Goal: Information Seeking & Learning: Find specific fact

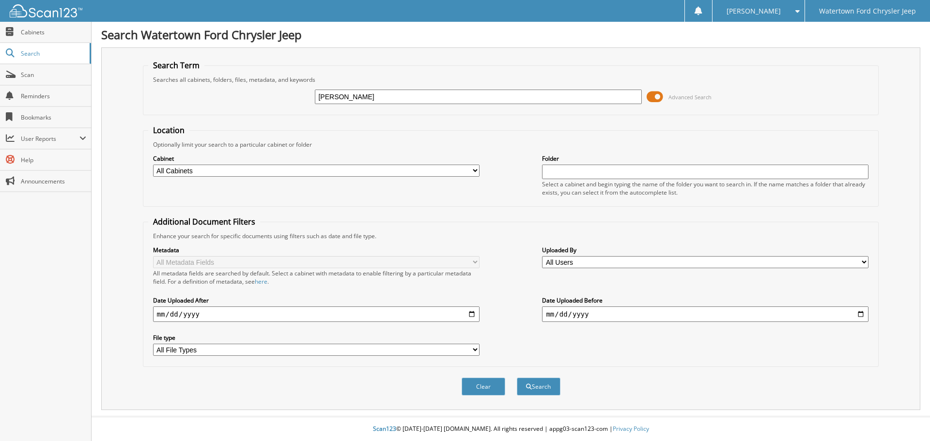
type input "RODNEY FENSKE"
click at [517, 378] on button "Search" at bounding box center [539, 387] width 44 height 18
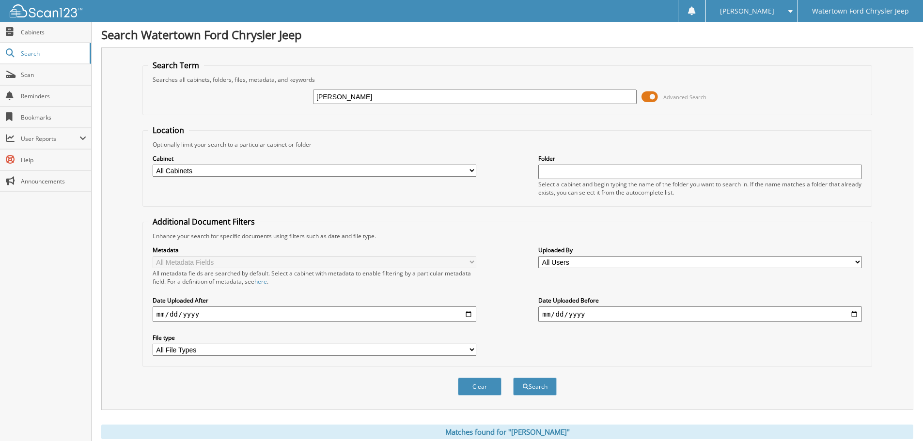
click at [393, 94] on input "RODNEY FENSKE" at bounding box center [475, 97] width 324 height 15
click at [391, 94] on input "RODNEY FENSKE" at bounding box center [475, 97] width 324 height 15
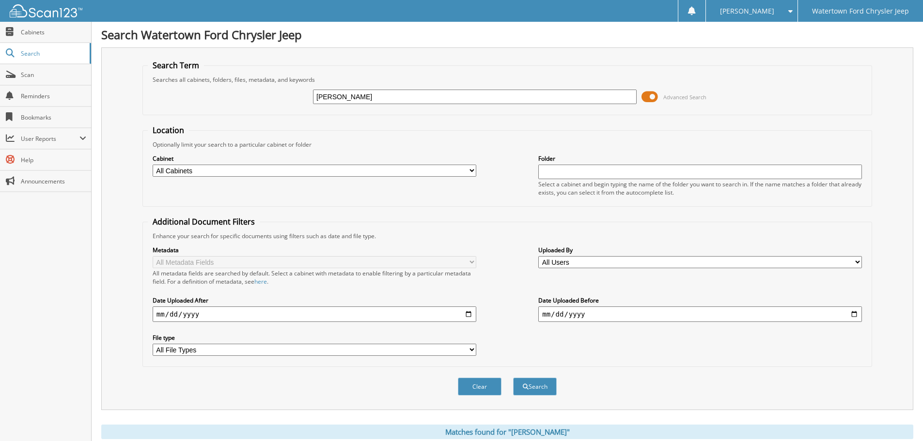
type input "MATTHEW LEINS"
click at [513, 378] on button "Search" at bounding box center [535, 387] width 44 height 18
click at [391, 92] on input "[PERSON_NAME]" at bounding box center [475, 97] width 324 height 15
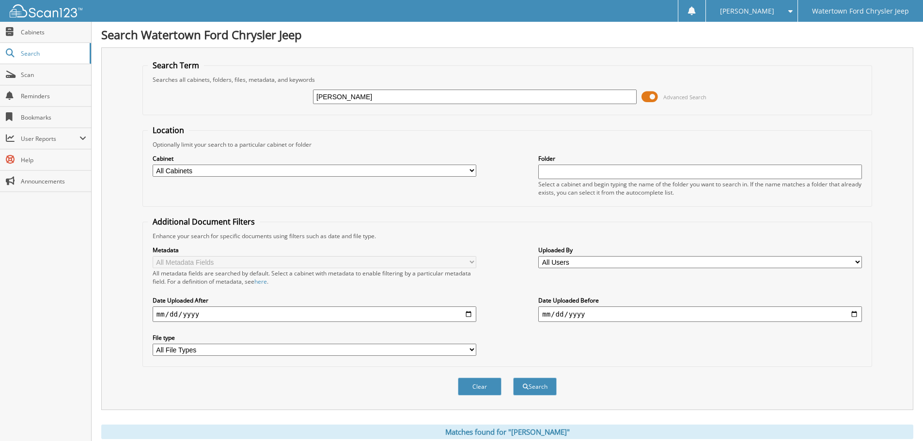
type input "[PERSON_NAME]"
click at [513, 378] on button "Search" at bounding box center [535, 387] width 44 height 18
click at [371, 95] on input "[PERSON_NAME]" at bounding box center [475, 97] width 324 height 15
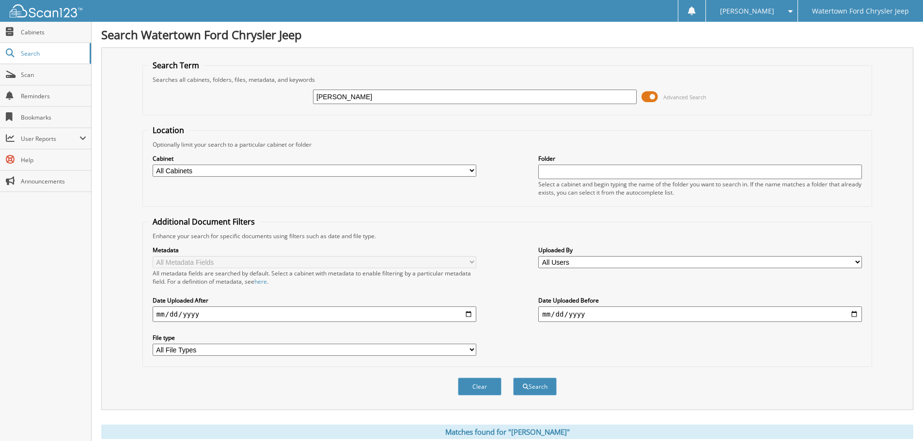
click at [371, 94] on input "[PERSON_NAME]" at bounding box center [475, 97] width 324 height 15
type input "[PERSON_NAME]"
click at [513, 378] on button "Search" at bounding box center [535, 387] width 44 height 18
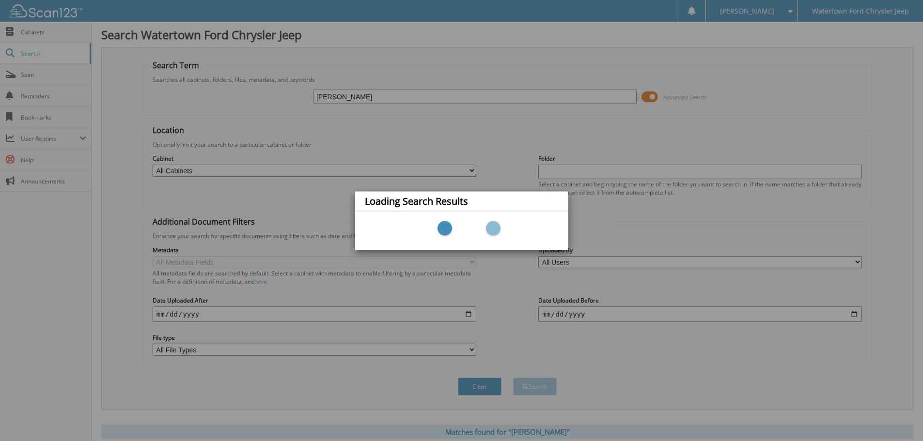
click at [356, 101] on div "Loading Search Results" at bounding box center [461, 220] width 923 height 441
click at [363, 81] on div "Loading Search Results" at bounding box center [461, 220] width 923 height 441
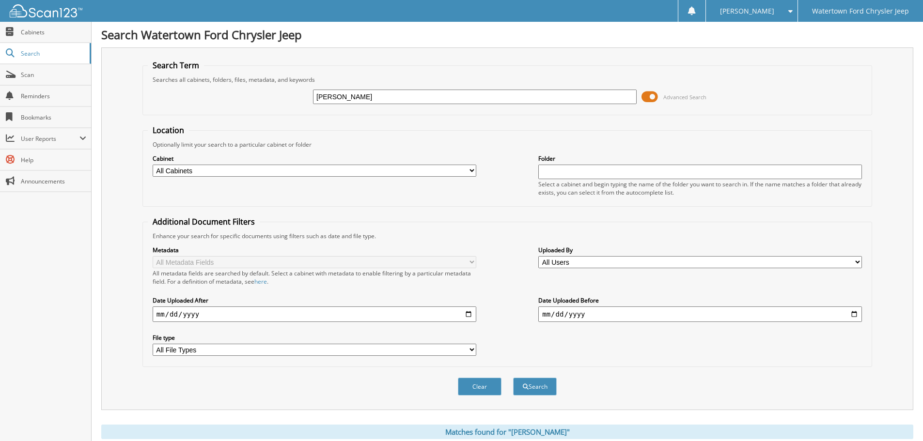
click at [373, 94] on input "[PERSON_NAME]" at bounding box center [475, 97] width 324 height 15
click at [373, 94] on input "RYAN BEERS" at bounding box center [475, 97] width 324 height 15
type input "CHRISTOPHER RYAN"
click at [513, 378] on button "Search" at bounding box center [535, 387] width 44 height 18
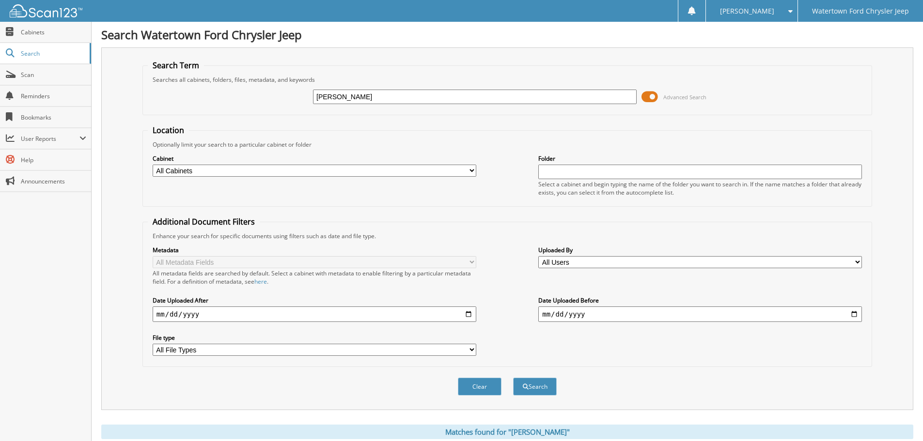
click at [403, 97] on input "[PERSON_NAME]" at bounding box center [475, 97] width 324 height 15
type input "RONALD SWENSON"
click at [513, 378] on button "Search" at bounding box center [535, 387] width 44 height 18
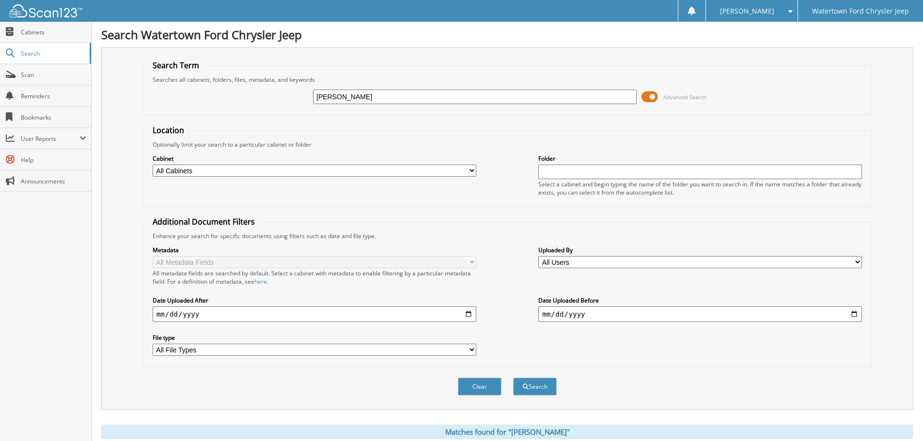
click at [405, 87] on div "[PERSON_NAME] Advanced Search" at bounding box center [507, 97] width 719 height 26
click at [402, 100] on input "[PERSON_NAME]" at bounding box center [475, 97] width 324 height 15
click at [402, 100] on input "RONALD SWENSON" at bounding box center [475, 97] width 324 height 15
type input "[PERSON_NAME]"
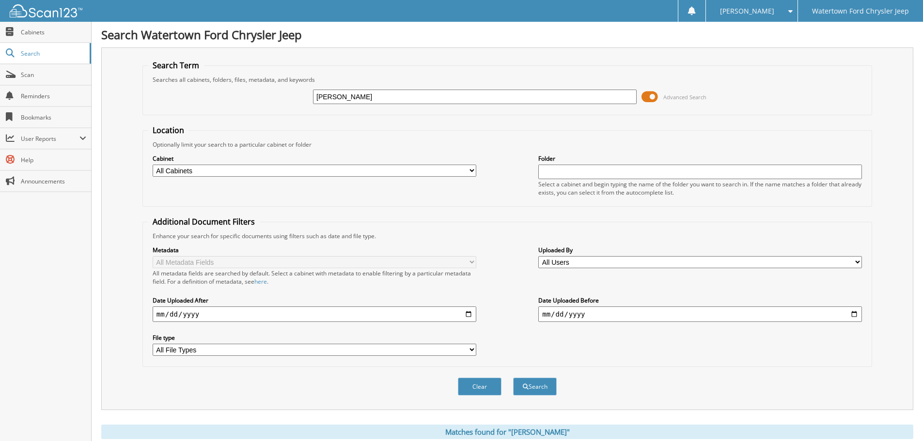
click at [513, 378] on button "Search" at bounding box center [535, 387] width 44 height 18
click at [398, 100] on input "[PERSON_NAME]" at bounding box center [475, 97] width 324 height 15
type input "[PERSON_NAME]"
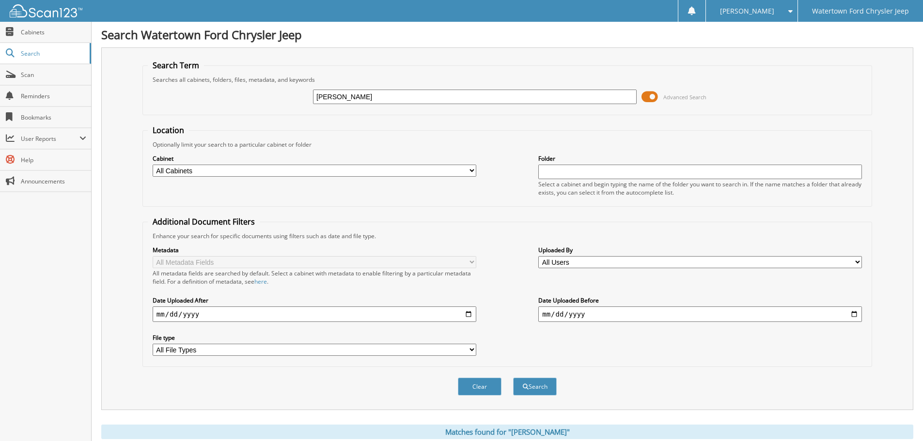
click at [513, 378] on button "Search" at bounding box center [535, 387] width 44 height 18
click at [392, 101] on input "PERRY KILLION" at bounding box center [475, 97] width 324 height 15
type input "[PERSON_NAME]"
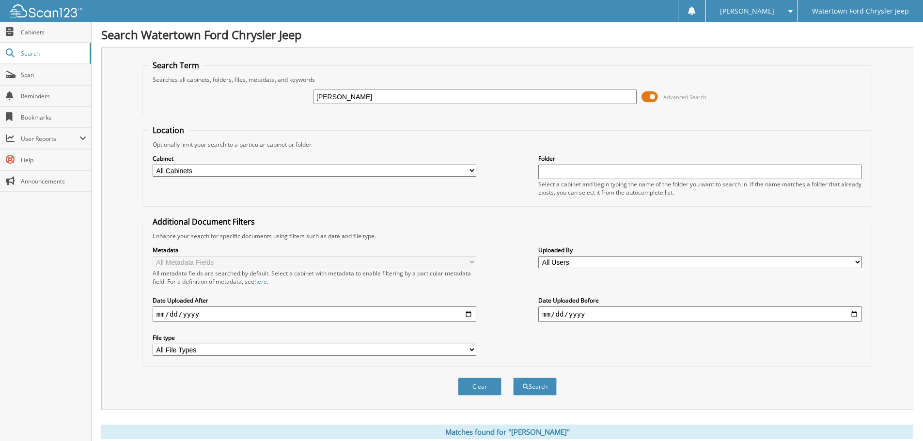
click at [513, 378] on button "Search" at bounding box center [535, 387] width 44 height 18
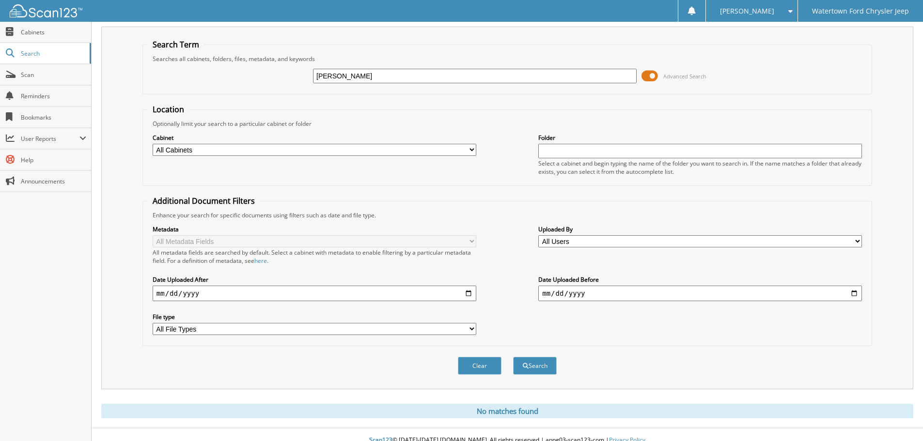
scroll to position [32, 0]
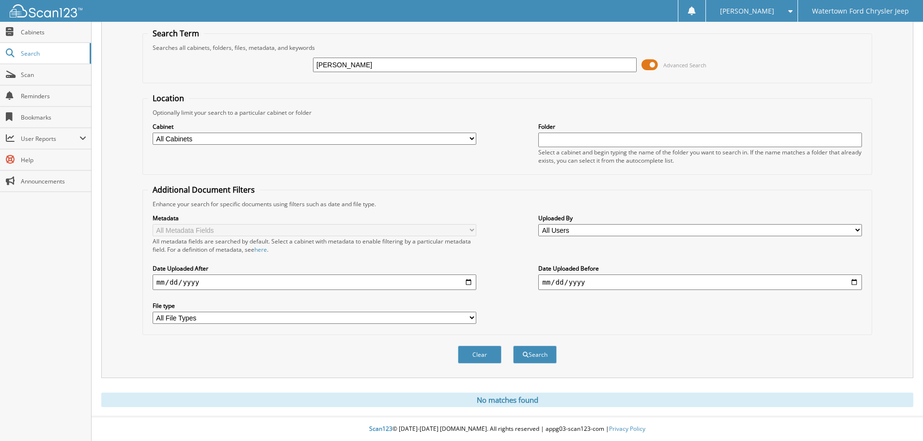
drag, startPoint x: 393, startPoint y: 64, endPoint x: 281, endPoint y: 64, distance: 112.4
click at [281, 64] on div "KATHY CHAMBERLAIN Advanced Search" at bounding box center [507, 65] width 719 height 26
type input "[PERSON_NAME]"
click at [513, 346] on button "Search" at bounding box center [535, 355] width 44 height 18
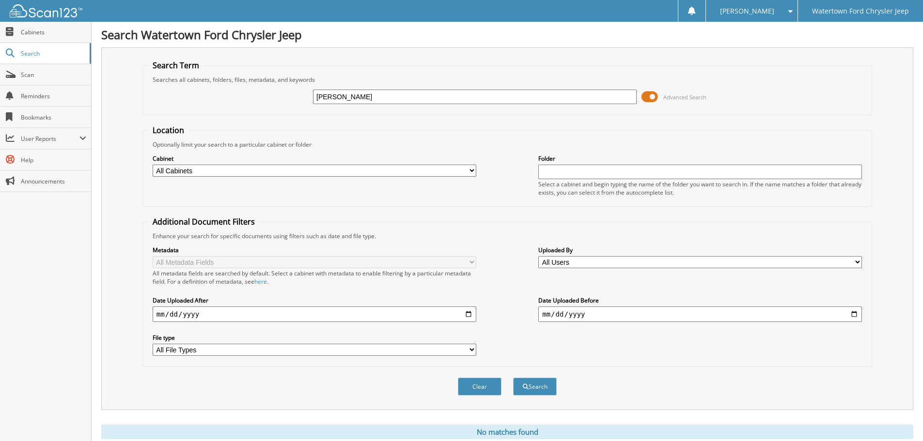
click at [396, 99] on input "[PERSON_NAME]" at bounding box center [475, 97] width 324 height 15
type input "[PERSON_NAME]"
click at [513, 378] on button "Search" at bounding box center [535, 387] width 44 height 18
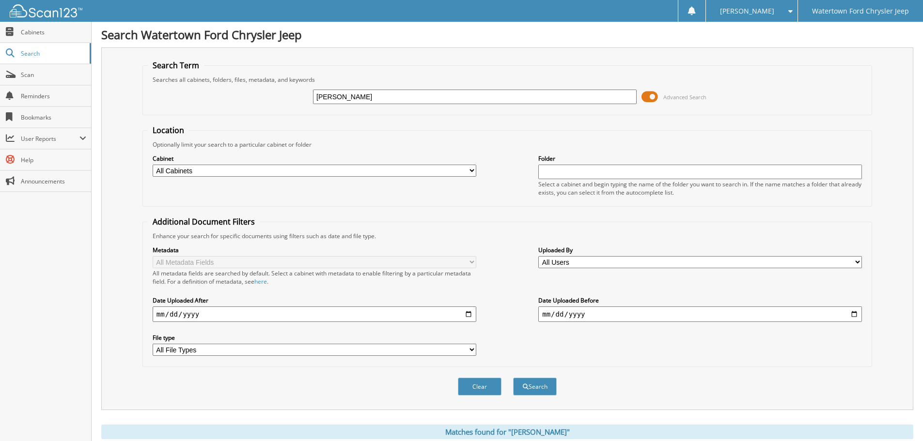
click at [389, 96] on input "CHAMBERLAIN" at bounding box center [475, 97] width 324 height 15
click at [391, 101] on input "CHAMBERLAIN" at bounding box center [475, 97] width 324 height 15
click at [392, 100] on input "CHAMBERLAIN" at bounding box center [475, 97] width 324 height 15
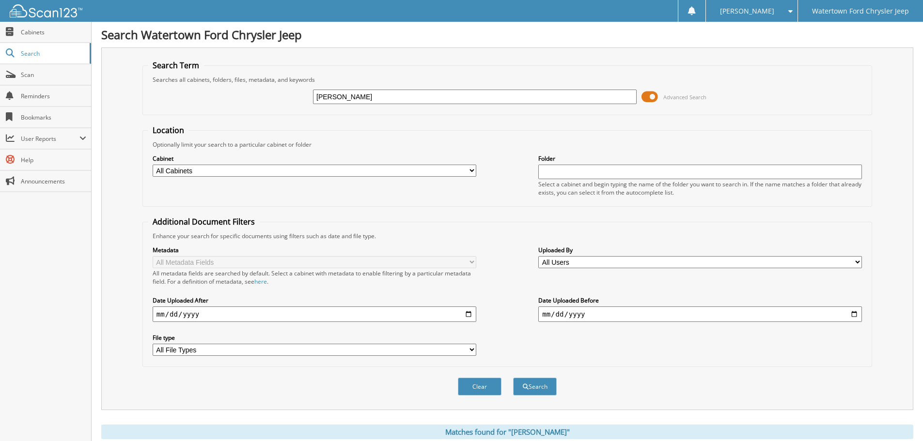
click at [392, 99] on input "CHAMBERLAIN" at bounding box center [475, 97] width 324 height 15
type input "ANGELA BUCHOLZ"
click at [513, 378] on button "Search" at bounding box center [535, 387] width 44 height 18
click at [411, 99] on input "ANGELA BUCHOLZ" at bounding box center [475, 97] width 324 height 15
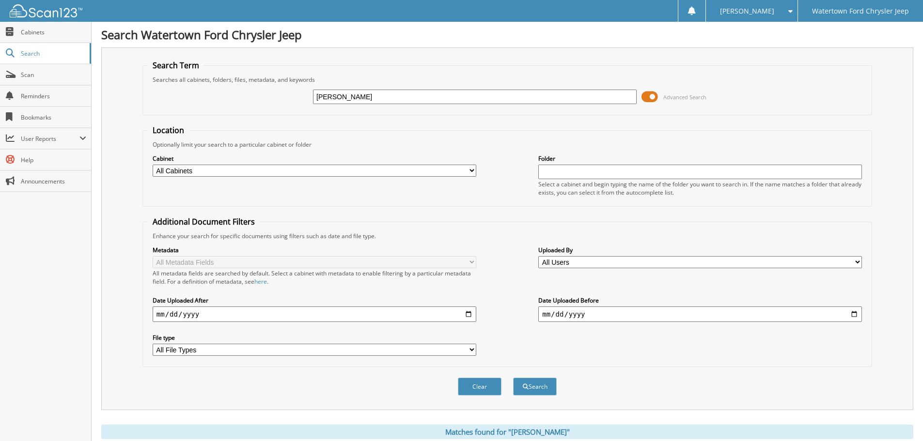
click at [411, 99] on input "[PERSON_NAME]" at bounding box center [475, 97] width 324 height 15
type input "BRIAN GRAVE"
click at [513, 378] on button "Search" at bounding box center [535, 387] width 44 height 18
click at [365, 97] on input "BRIAN GRAVE" at bounding box center [475, 97] width 324 height 15
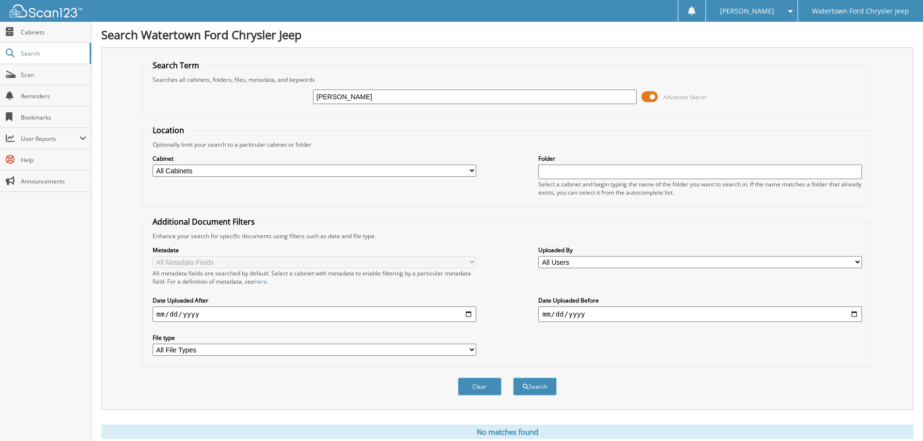
type input "BRIAN GRAUE"
click at [513, 378] on button "Search" at bounding box center [535, 387] width 44 height 18
click at [375, 95] on input "[PERSON_NAME]" at bounding box center [475, 97] width 324 height 15
click at [375, 95] on input "BRIAN GRAUE" at bounding box center [475, 97] width 324 height 15
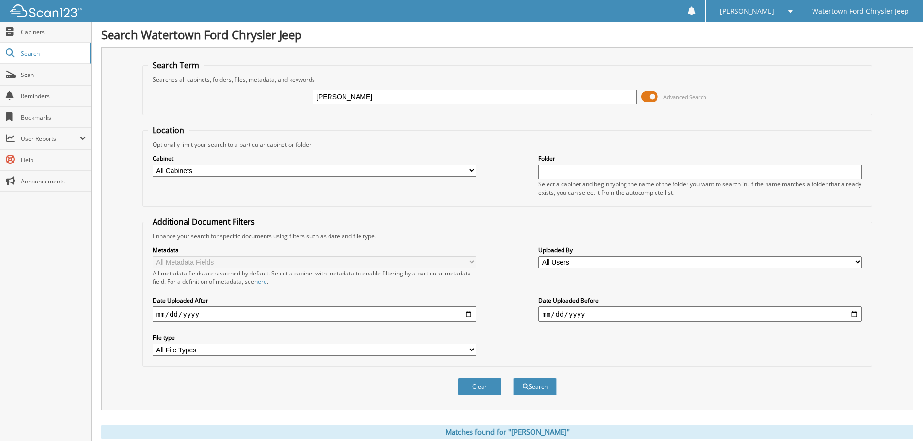
type input "[PERSON_NAME]"
click at [513, 378] on button "Search" at bounding box center [535, 387] width 44 height 18
click at [392, 94] on input "CORY ANDERSON" at bounding box center [475, 97] width 324 height 15
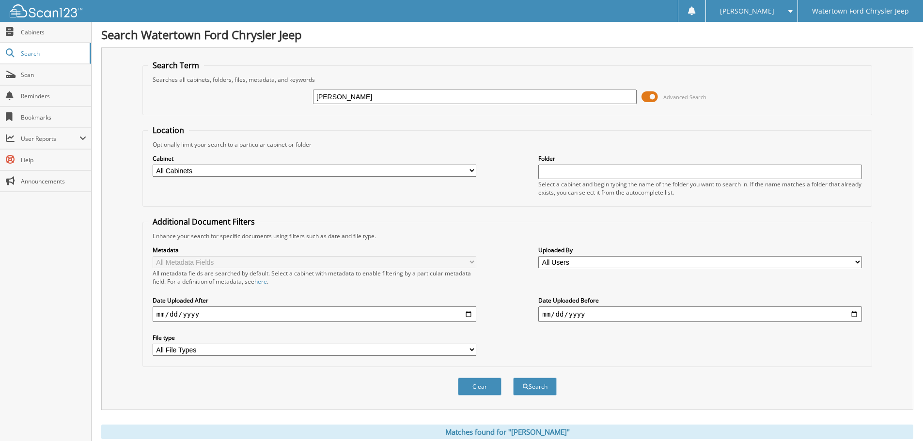
type input "[PERSON_NAME]"
click at [513, 378] on button "Search" at bounding box center [535, 387] width 44 height 18
click at [386, 98] on input "CALE SETNESS" at bounding box center [475, 97] width 324 height 15
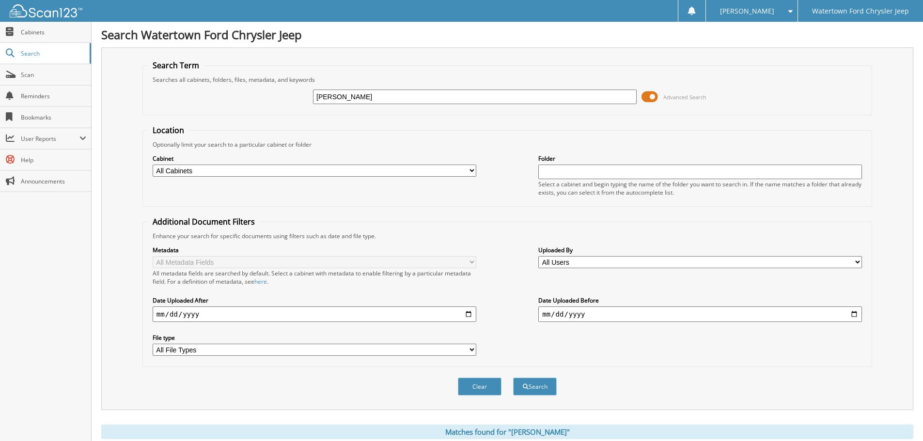
type input "[PERSON_NAME]"
click at [513, 378] on button "Search" at bounding box center [535, 387] width 44 height 18
